Goal: Information Seeking & Learning: Learn about a topic

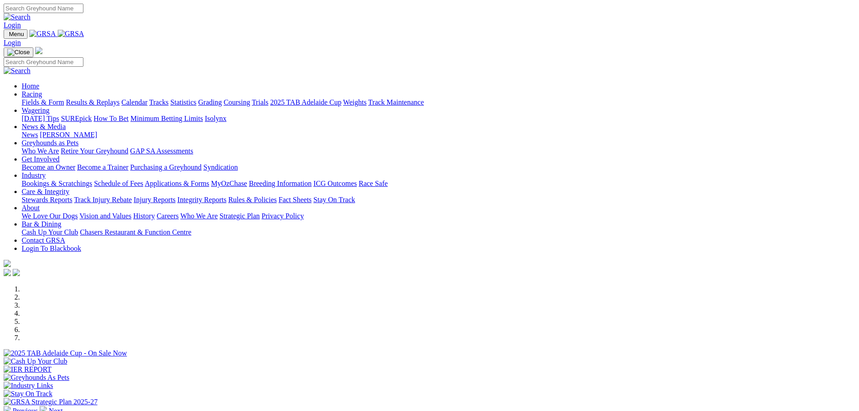
scroll to position [226, 0]
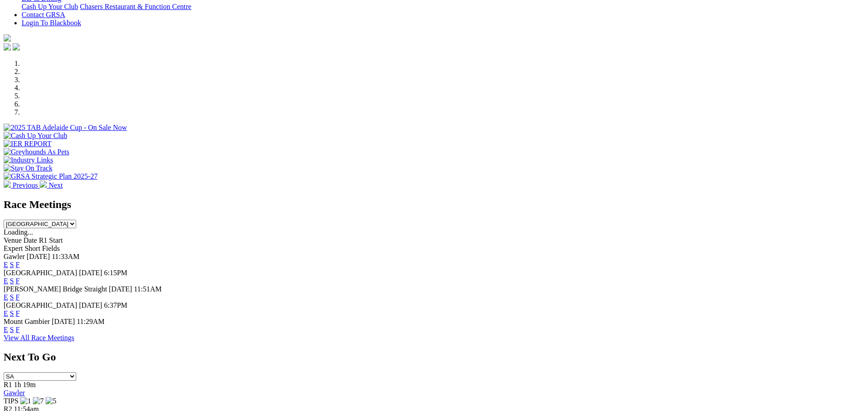
click at [20, 309] on link "F" at bounding box center [18, 313] width 4 height 8
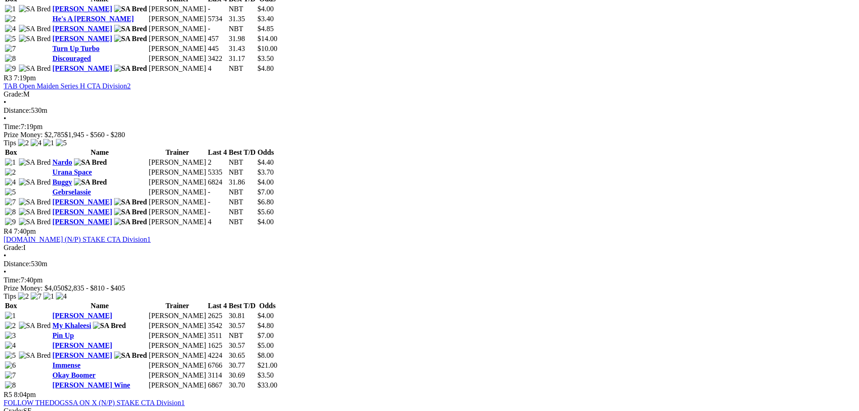
scroll to position [722, 0]
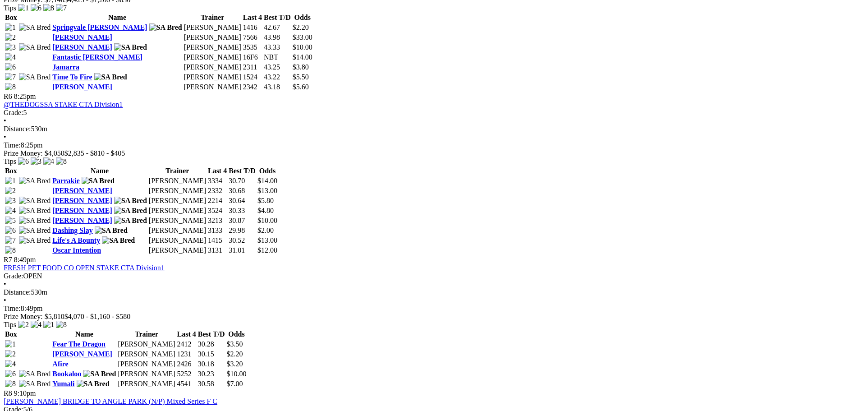
scroll to position [1398, 0]
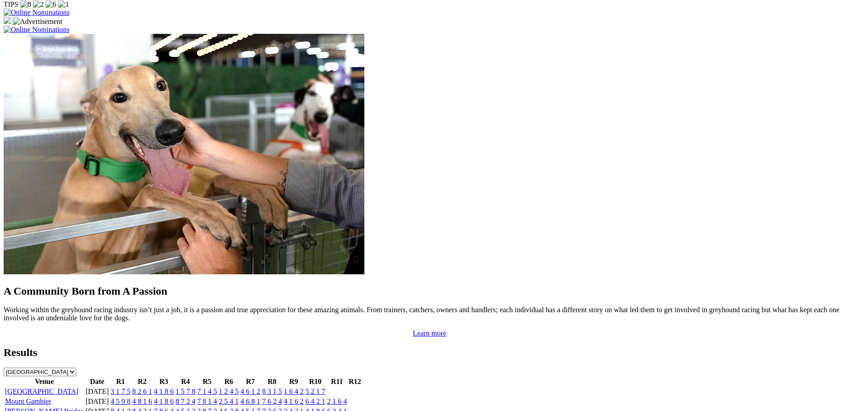
scroll to position [631, 0]
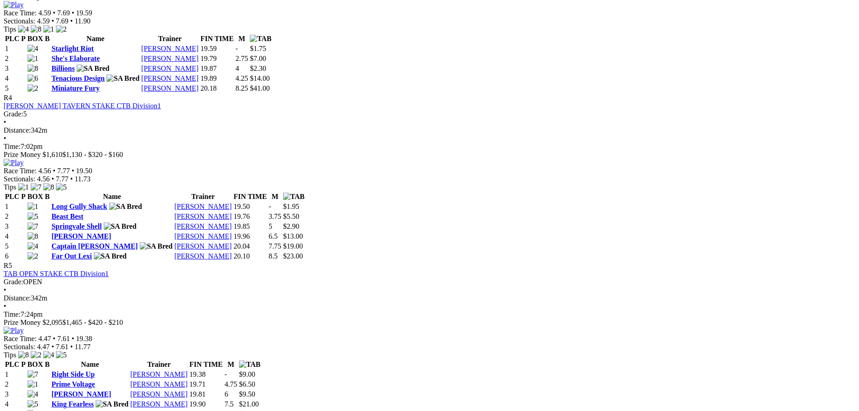
scroll to position [1037, 0]
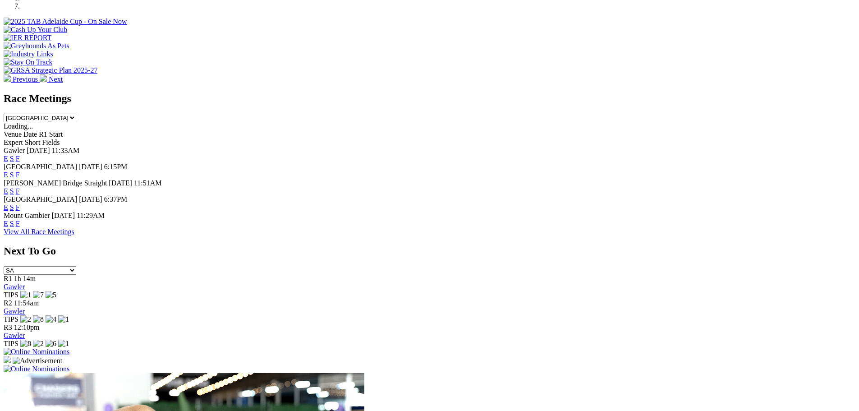
scroll to position [226, 0]
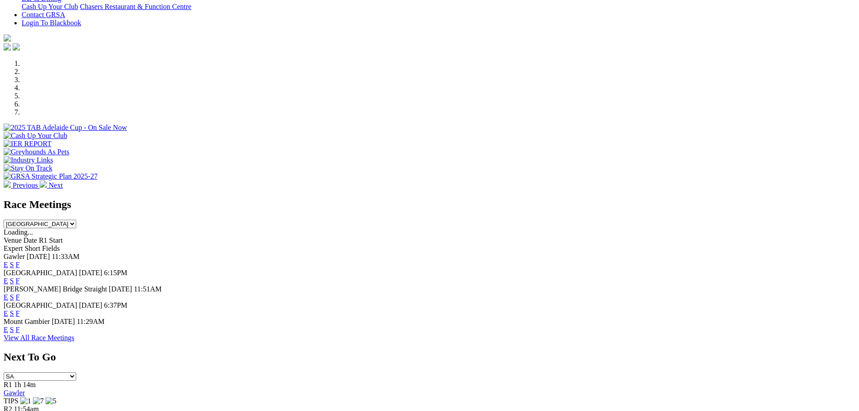
click at [20, 261] on link "F" at bounding box center [18, 265] width 4 height 8
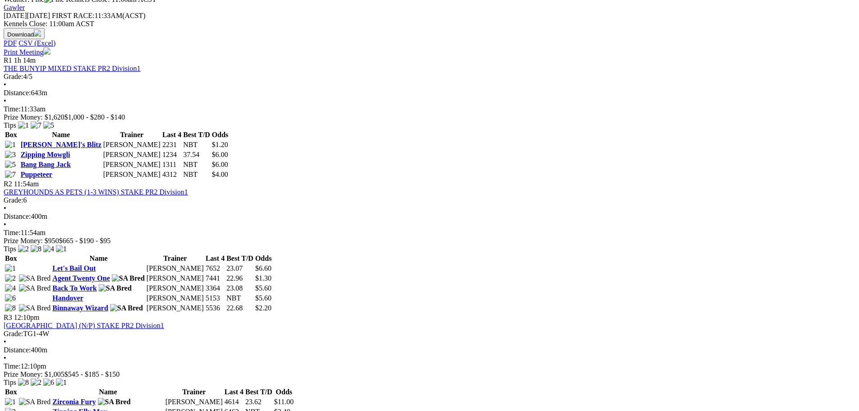
scroll to position [226, 0]
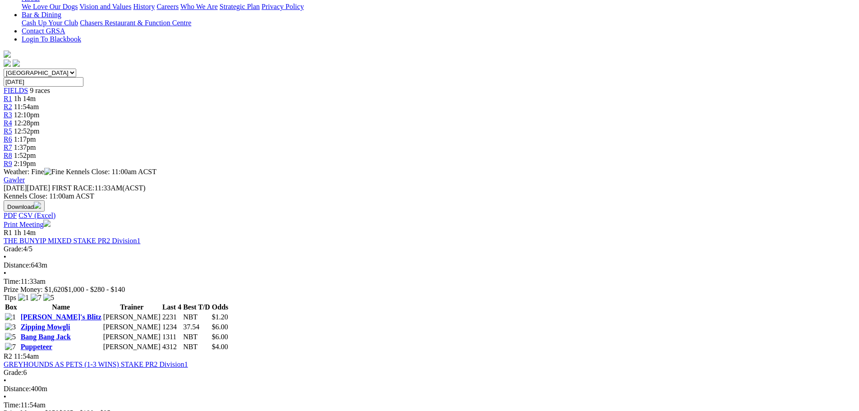
click at [188, 360] on link "GREYHOUNDS AS PETS (1-3 WINS) STAKE PR2 Division1" at bounding box center [96, 364] width 184 height 8
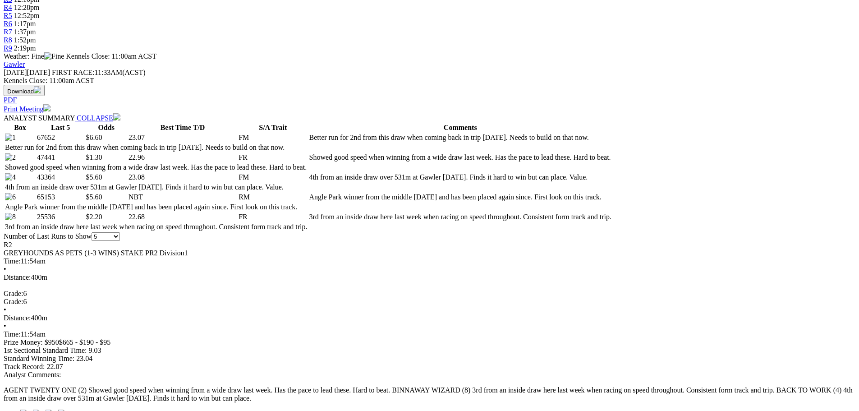
scroll to position [406, 0]
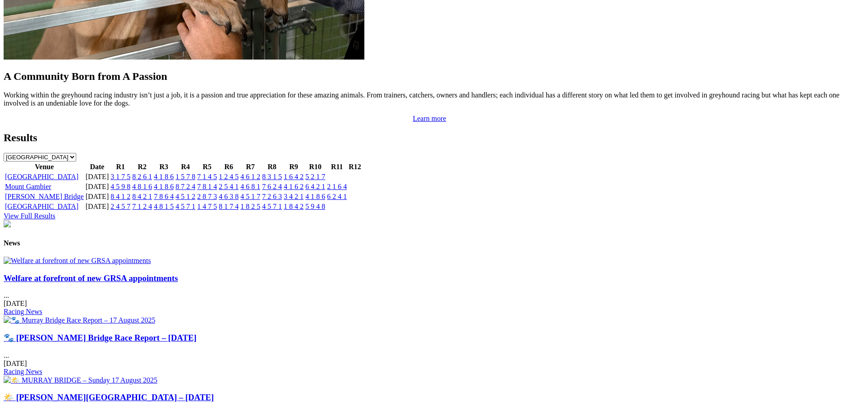
scroll to position [947, 0]
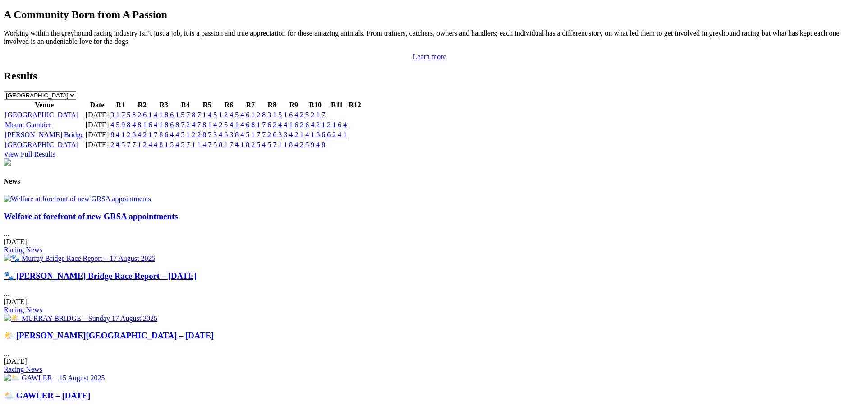
click at [156, 219] on div "Welfare at forefront of new GRSA appointments ... [DATE] Racing News" at bounding box center [430, 233] width 852 height 43
click at [151, 203] on img at bounding box center [77, 199] width 147 height 8
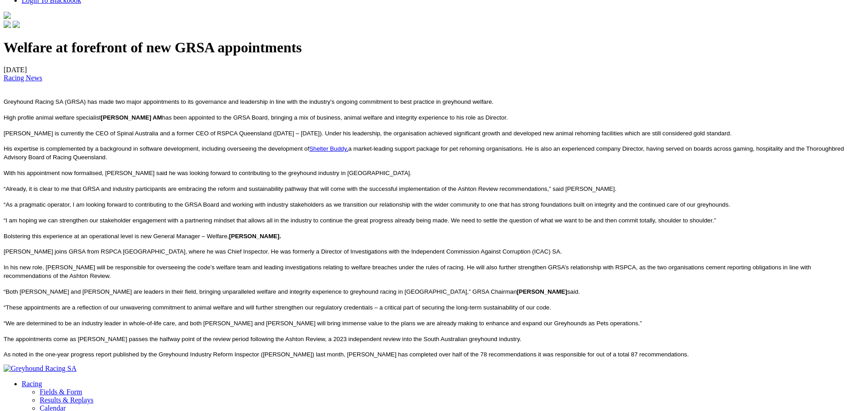
scroll to position [316, 0]
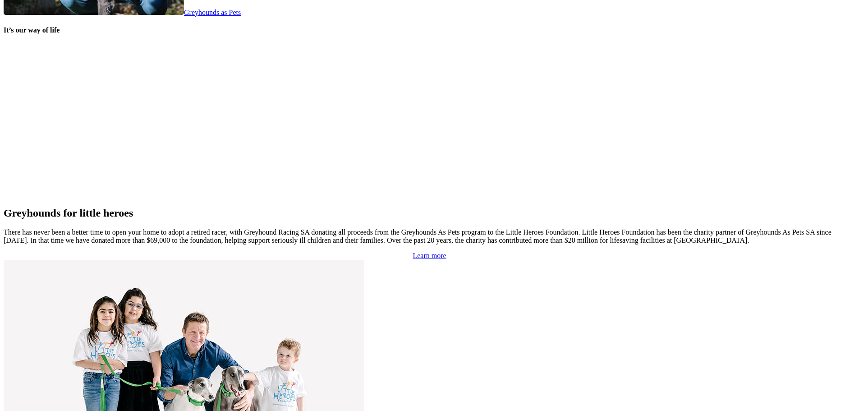
scroll to position [1859, 0]
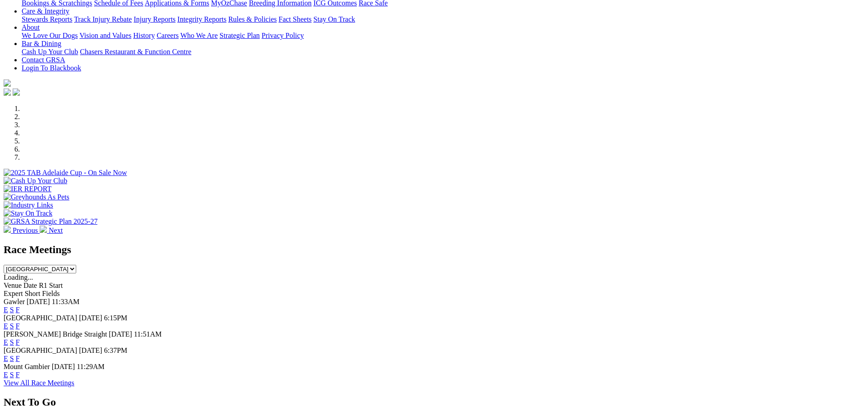
scroll to position [361, 0]
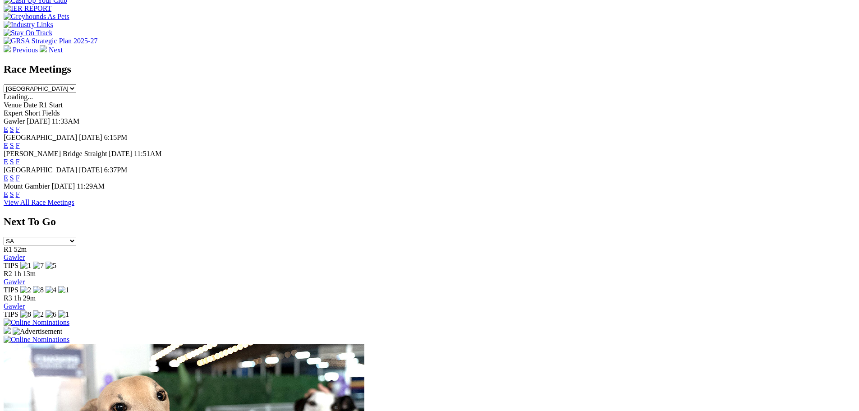
click at [554, 125] on div "E S F" at bounding box center [430, 129] width 852 height 8
click at [20, 125] on link "F" at bounding box center [18, 129] width 4 height 8
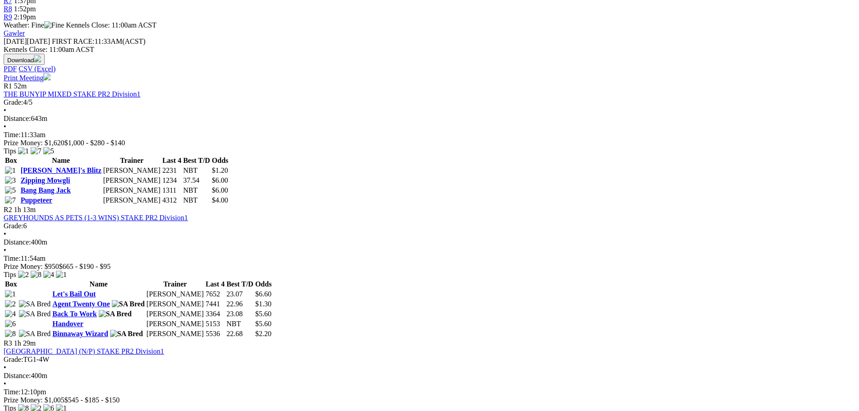
scroll to position [361, 0]
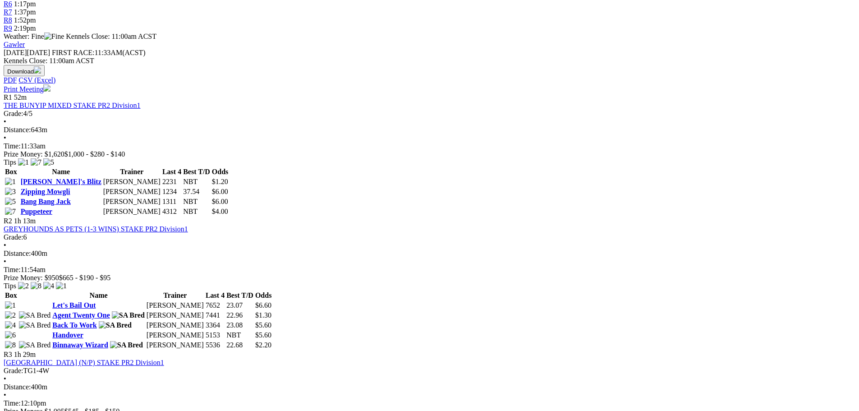
click at [164, 359] on link "ROSEWORTHY HOTEL (N/P) STAKE PR2 Division1" at bounding box center [84, 363] width 161 height 8
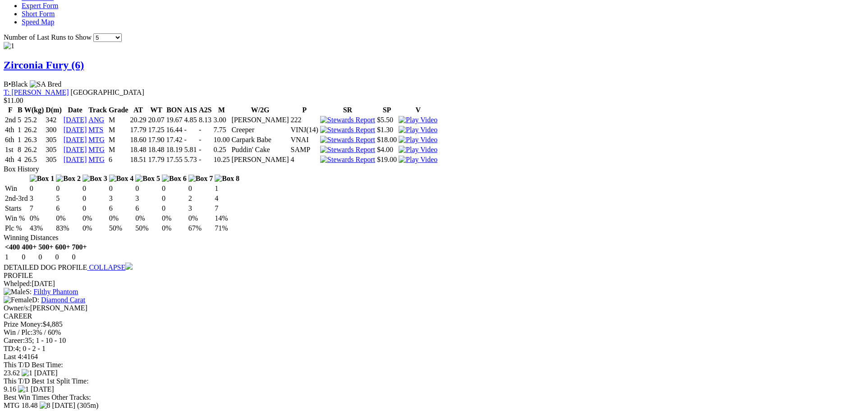
scroll to position [812, 0]
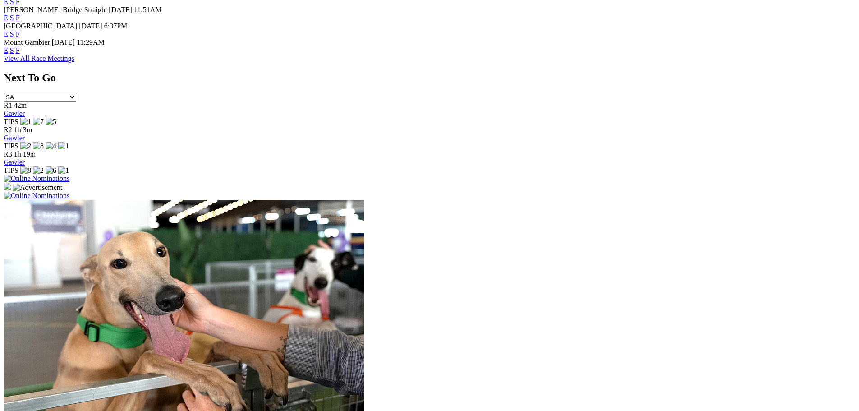
scroll to position [226, 0]
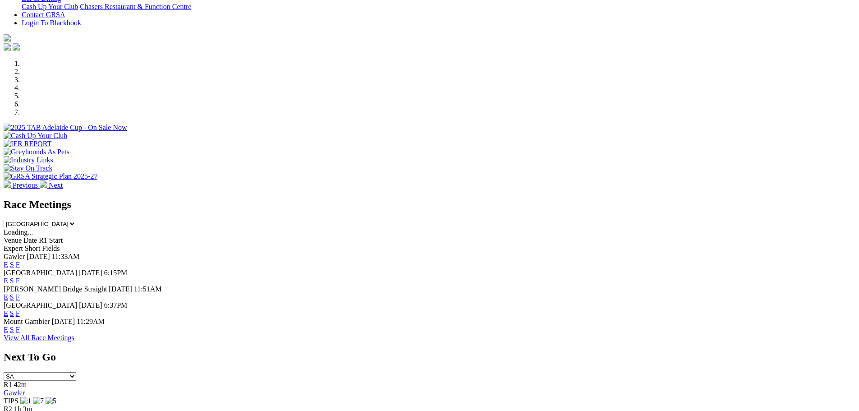
click at [20, 293] on link "F" at bounding box center [18, 297] width 4 height 8
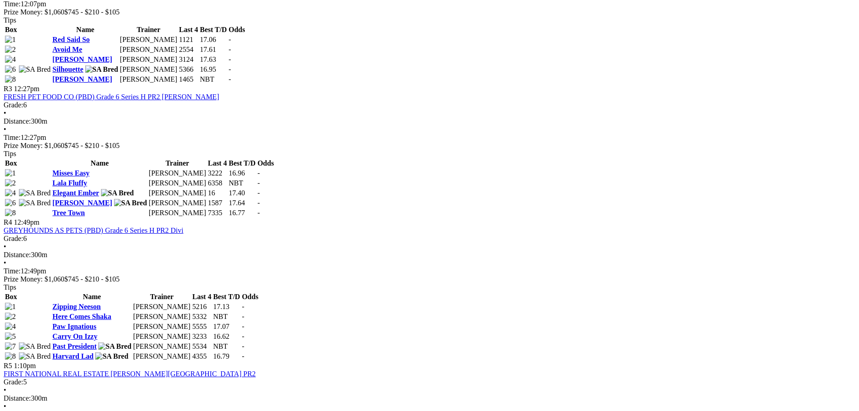
scroll to position [631, 0]
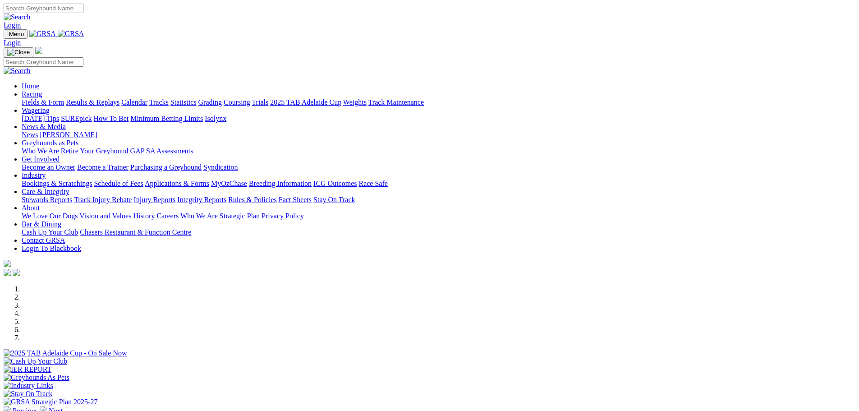
scroll to position [226, 0]
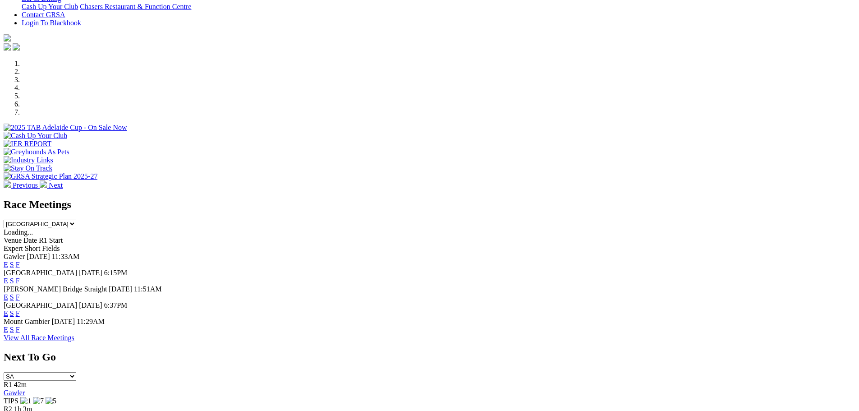
click at [20, 277] on link "F" at bounding box center [18, 281] width 4 height 8
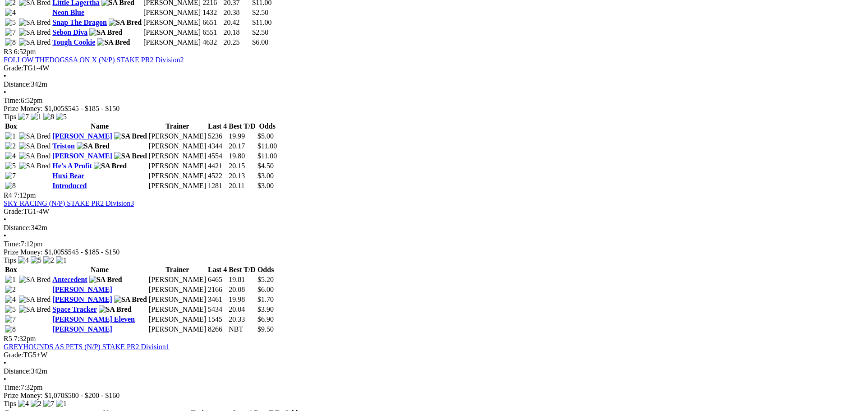
scroll to position [677, 0]
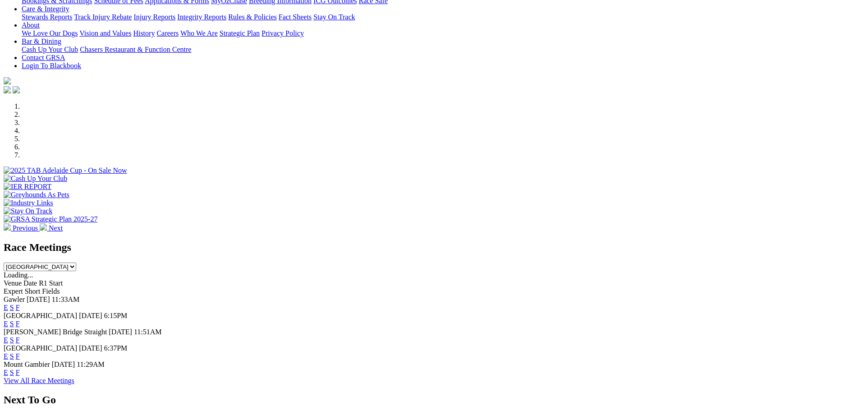
scroll to position [180, 0]
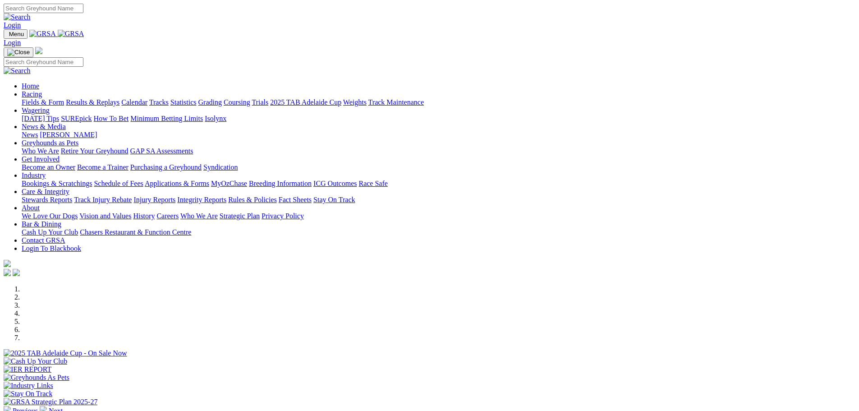
click at [147, 98] on link "Calendar" at bounding box center [134, 102] width 26 height 8
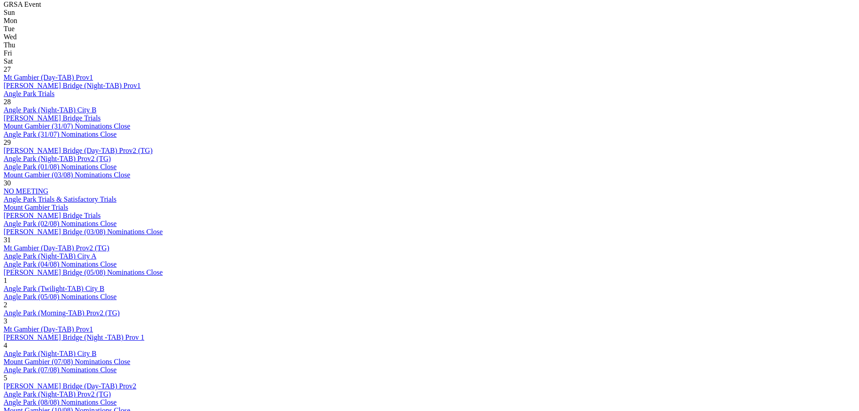
scroll to position [451, 0]
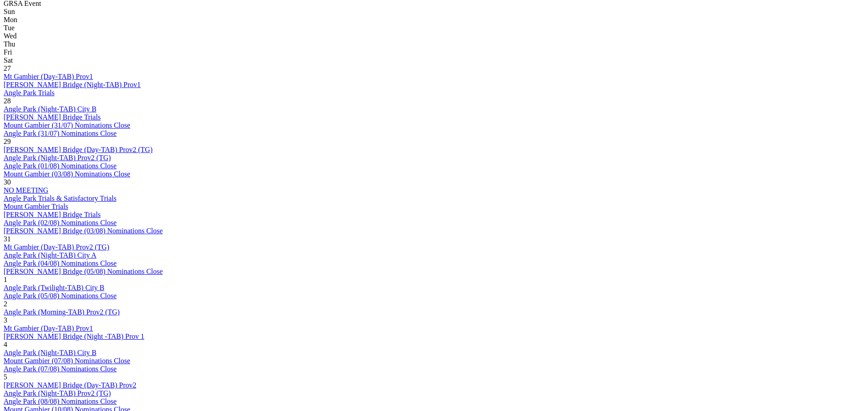
scroll to position [541, 0]
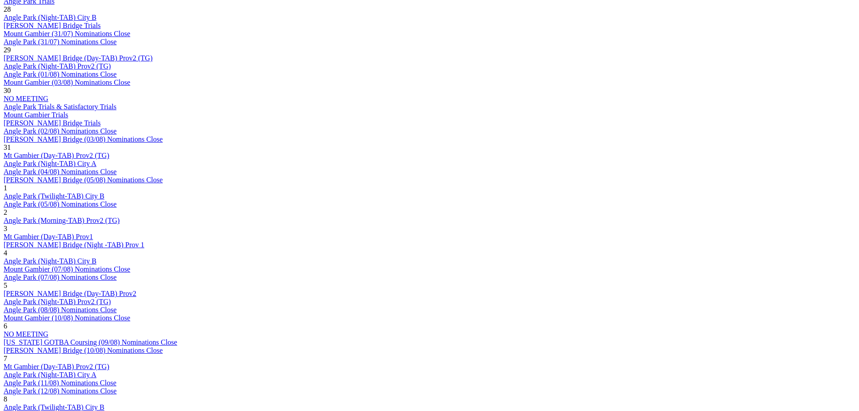
scroll to position [541, 0]
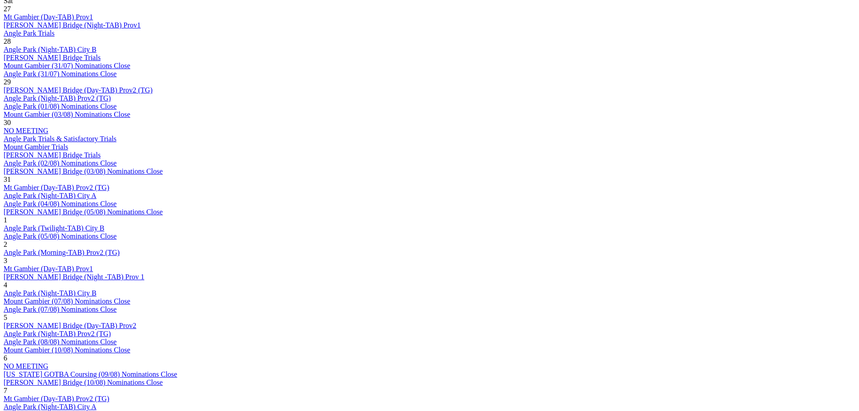
scroll to position [677, 0]
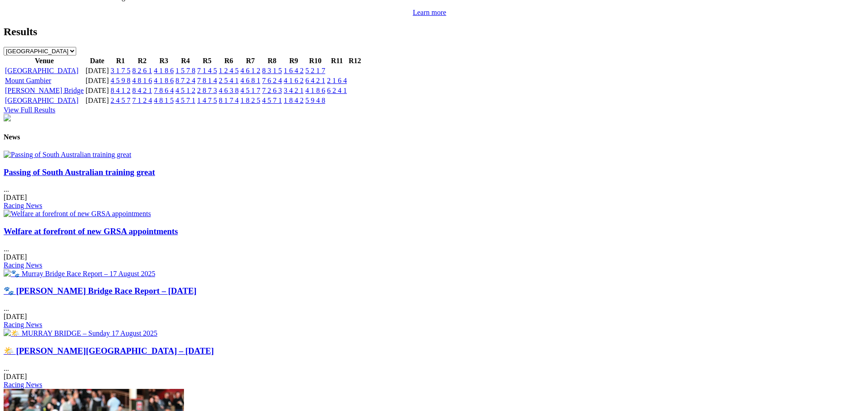
scroll to position [992, 0]
click at [131, 158] on img at bounding box center [68, 154] width 128 height 8
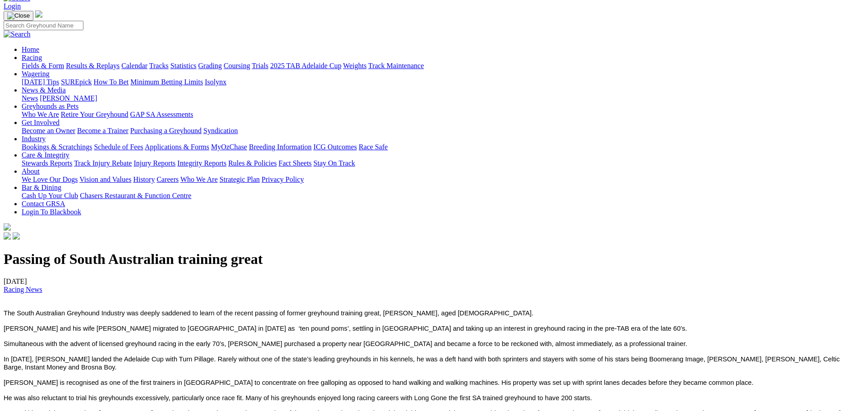
scroll to position [90, 0]
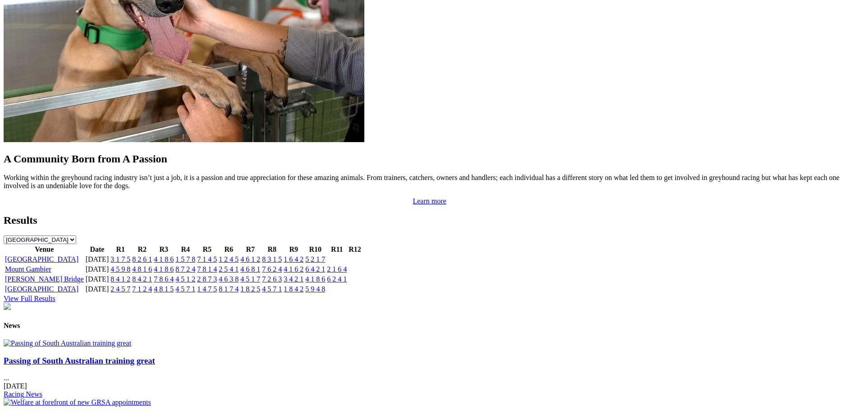
scroll to position [767, 0]
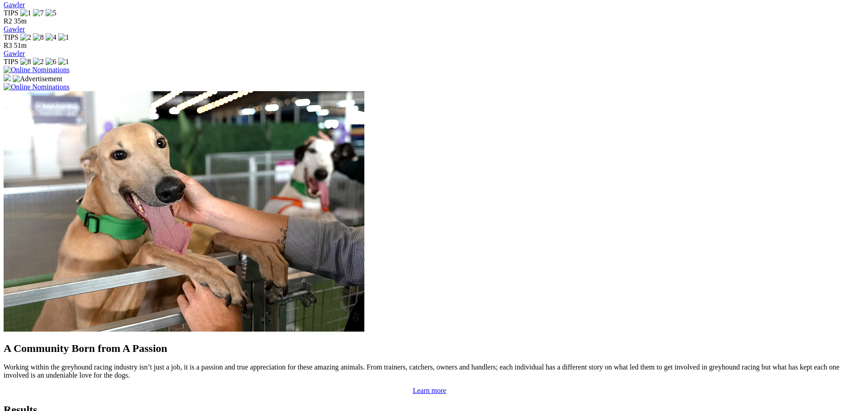
scroll to position [635, 0]
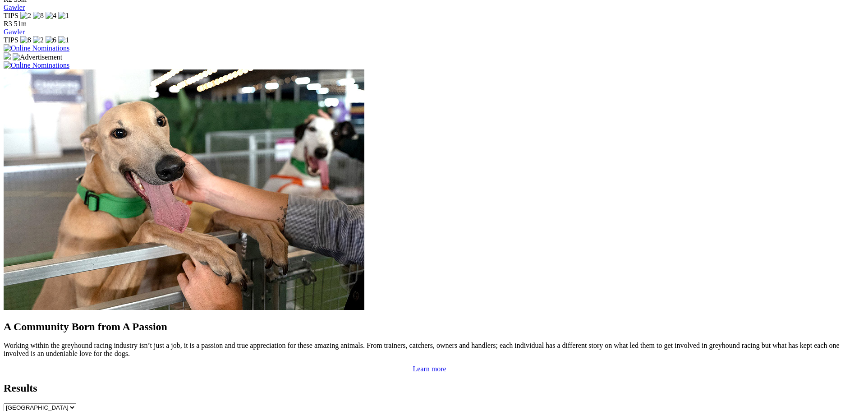
drag, startPoint x: 361, startPoint y: 293, endPoint x: 365, endPoint y: 144, distance: 148.9
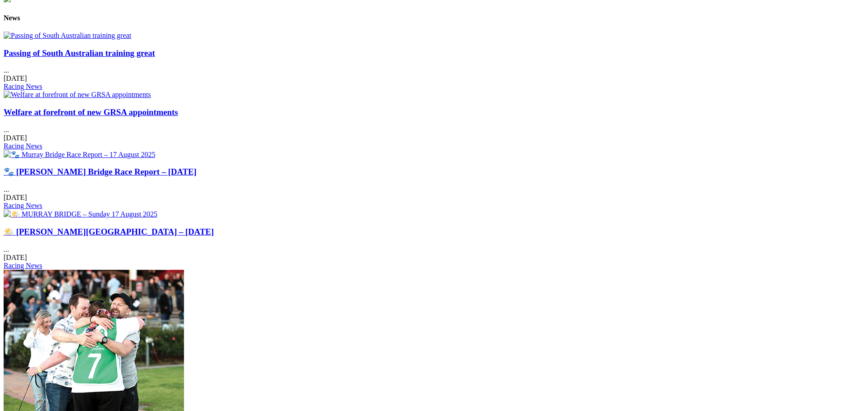
scroll to position [1161, 0]
